Goal: Check status: Check status

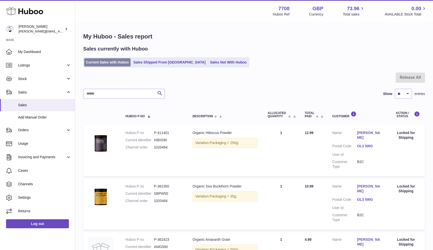
click at [97, 62] on link "Current Sales with Huboo" at bounding box center [107, 62] width 46 height 8
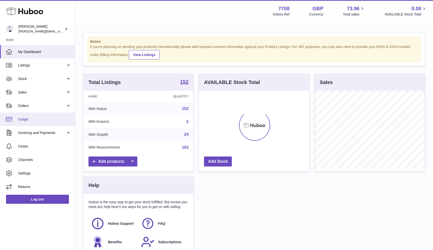
scroll to position [78, 110]
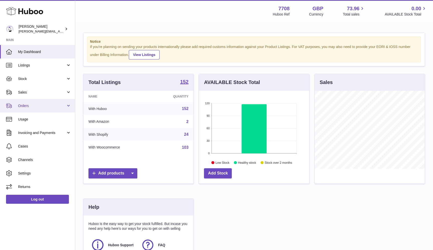
click at [30, 107] on span "Orders" at bounding box center [42, 106] width 48 height 5
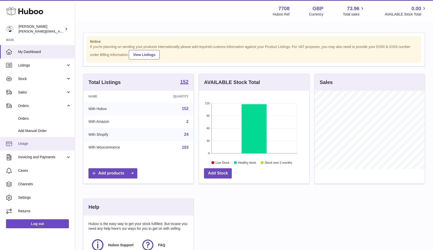
click at [28, 145] on span "Usage" at bounding box center [44, 143] width 53 height 5
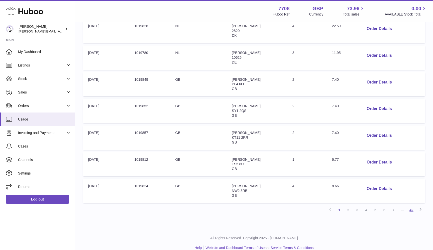
click at [410, 206] on link "42" at bounding box center [411, 210] width 9 height 9
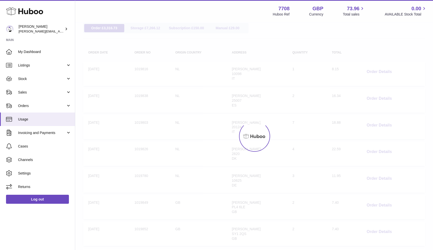
scroll to position [23, 0]
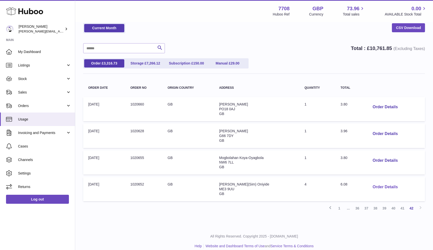
click at [389, 185] on button "Order Details" at bounding box center [384, 187] width 33 height 10
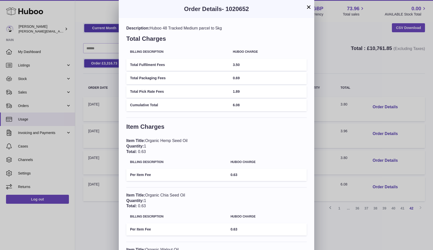
click at [389, 185] on div "× Order Details - 1020652 Description: Huboo 48 Tracked Medium parcel to 5kg To…" at bounding box center [216, 170] width 433 height 341
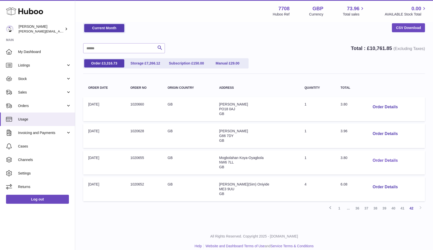
click at [386, 158] on button "Order Details" at bounding box center [384, 161] width 33 height 10
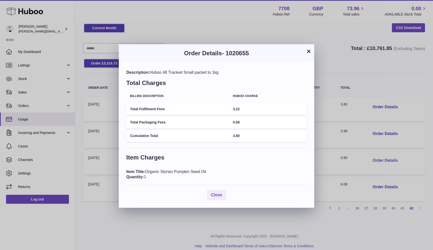
click at [386, 158] on div "× Order Details - 1020655 Description: Huboo 48 Tracked Small packet to 1kg Tot…" at bounding box center [216, 125] width 433 height 250
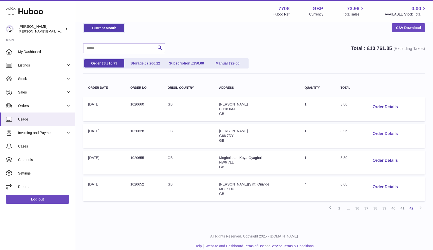
click at [379, 130] on button "Order Details" at bounding box center [384, 134] width 33 height 10
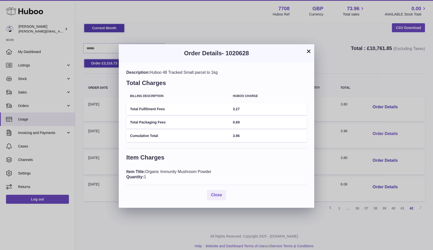
click at [379, 130] on div "× Order Details - 1020628 Description: Huboo 48 Tracked Small parcel to 1kg Tot…" at bounding box center [216, 125] width 433 height 250
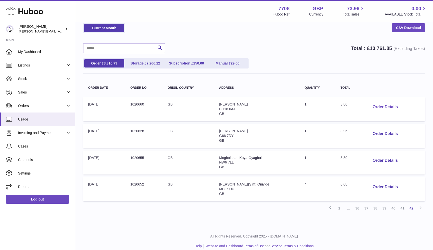
click at [380, 105] on button "Order Details" at bounding box center [384, 107] width 33 height 10
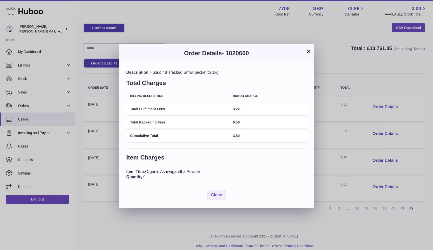
click at [380, 105] on div "× Order Details - 1020660 Description: Huboo 48 Tracked Small packet to 1kg Tot…" at bounding box center [216, 125] width 433 height 250
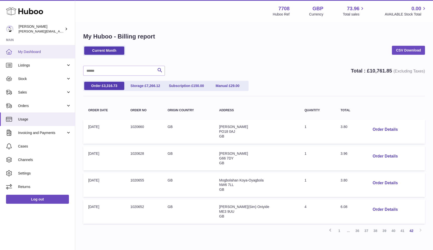
scroll to position [0, 0]
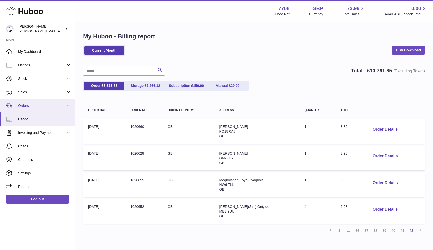
click at [25, 105] on span "Orders" at bounding box center [42, 106] width 48 height 5
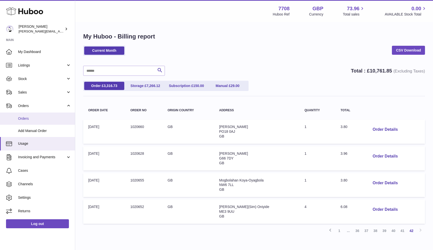
click at [23, 116] on span "Orders" at bounding box center [44, 118] width 53 height 5
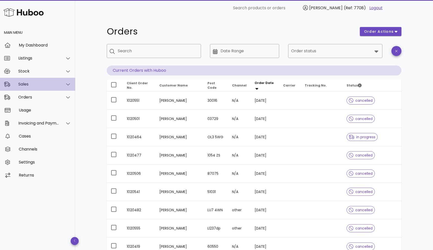
click at [34, 82] on div "Sales" at bounding box center [38, 84] width 41 height 5
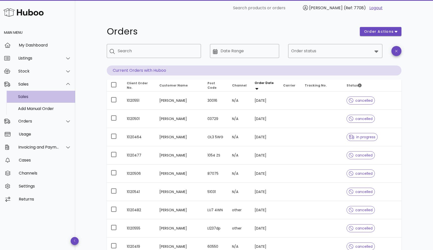
click at [29, 95] on div "Sales" at bounding box center [44, 96] width 53 height 5
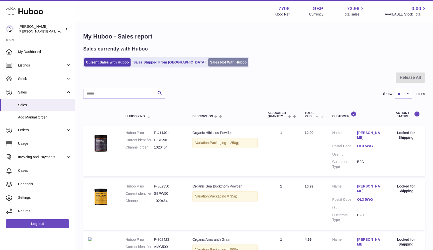
click at [208, 66] on link "Sales Not With Huboo" at bounding box center [228, 62] width 40 height 8
